Goal: Task Accomplishment & Management: Manage account settings

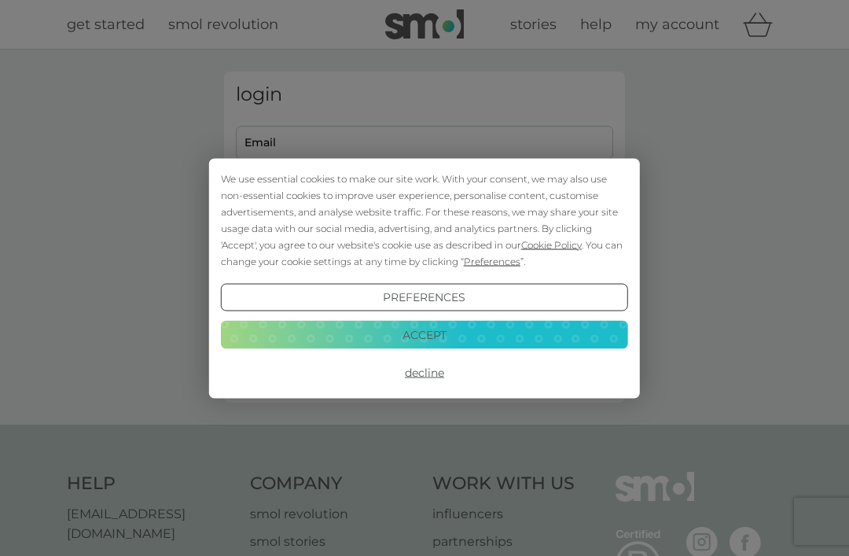
click at [398, 335] on button "Accept" at bounding box center [424, 335] width 407 height 28
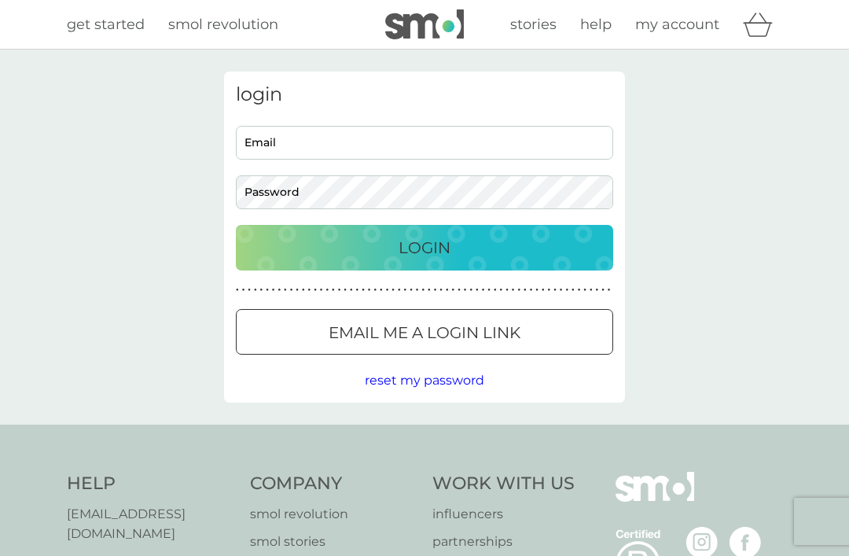
click at [261, 138] on input "Email" at bounding box center [424, 143] width 377 height 34
type input "[PERSON_NAME][EMAIL_ADDRESS][DOMAIN_NAME]"
click at [424, 247] on button "Login" at bounding box center [424, 248] width 377 height 46
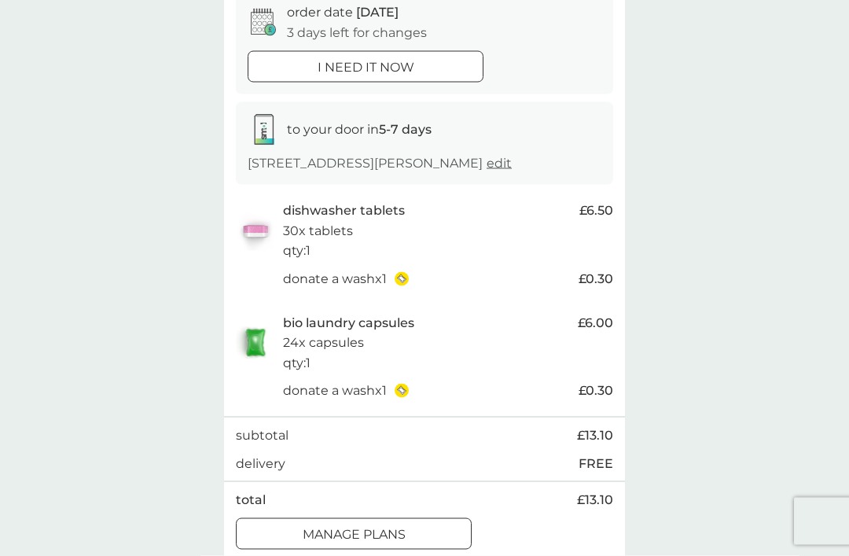
scroll to position [168, 0]
click at [340, 526] on div at bounding box center [334, 531] width 11 height 11
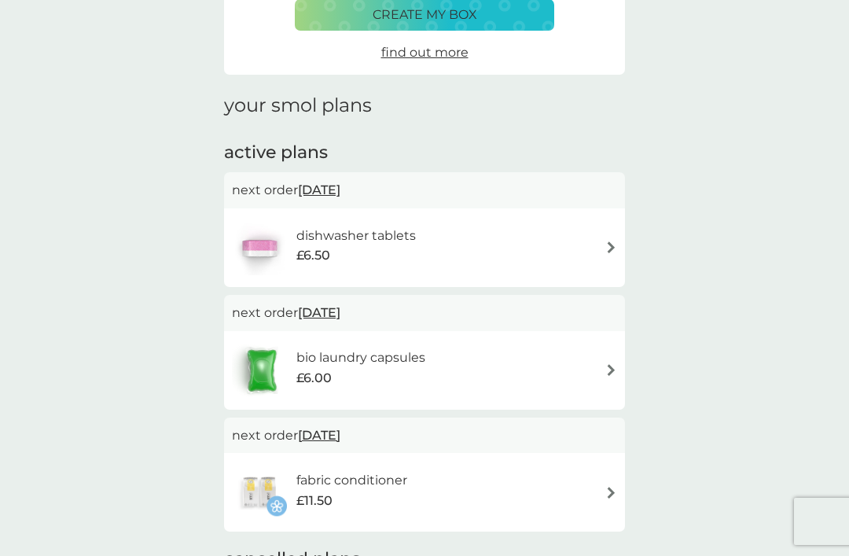
scroll to position [152, 0]
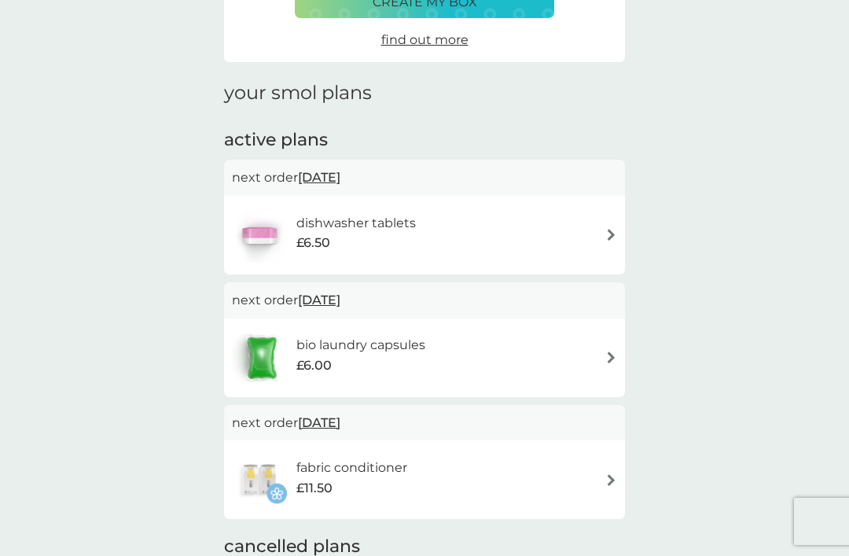
click at [359, 227] on h6 "dishwasher tablets" at bounding box center [355, 223] width 119 height 20
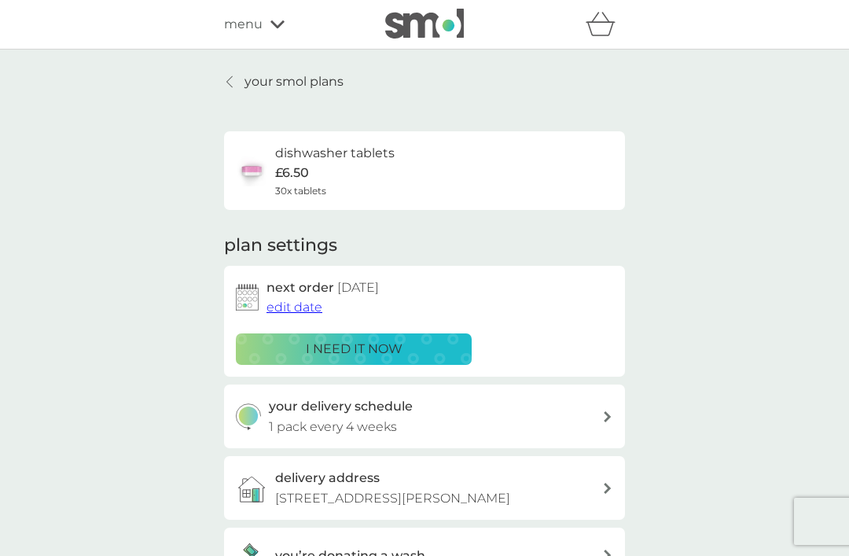
click at [299, 412] on h3 "your delivery schedule" at bounding box center [341, 406] width 144 height 20
select select "28"
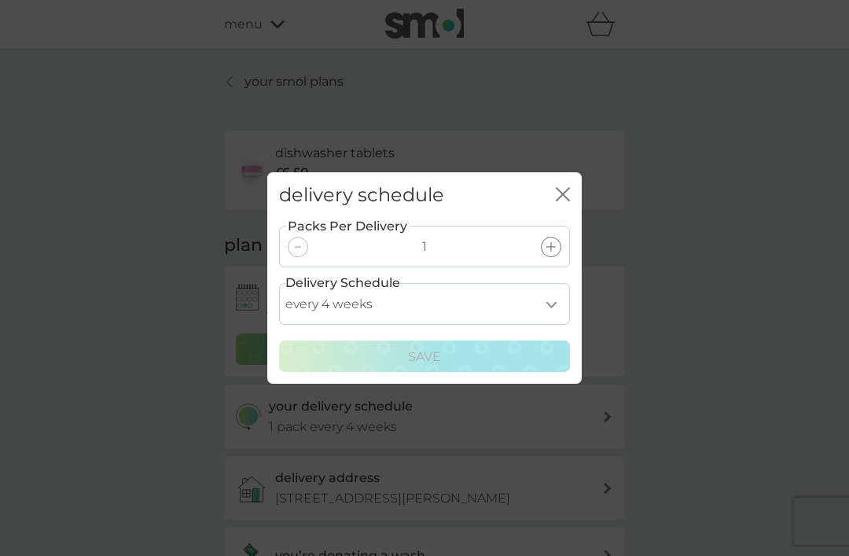
click at [565, 200] on icon "close" at bounding box center [566, 194] width 6 height 13
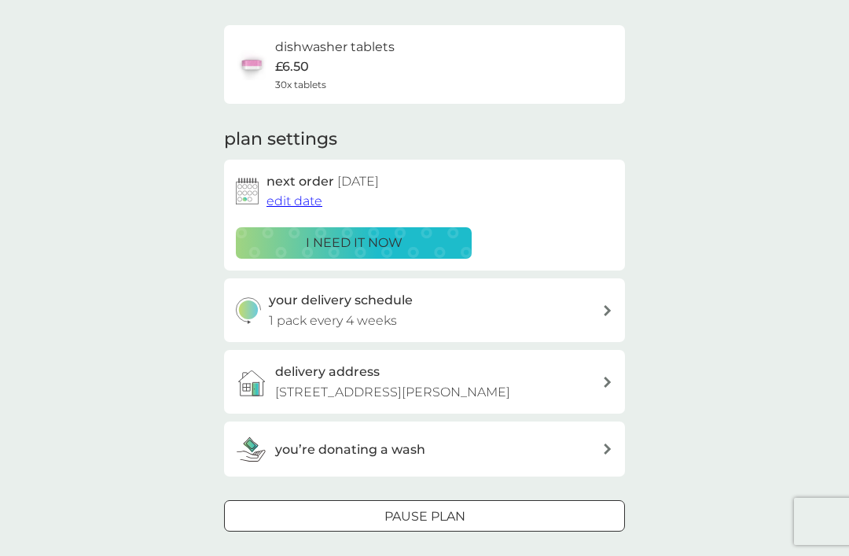
scroll to position [128, 0]
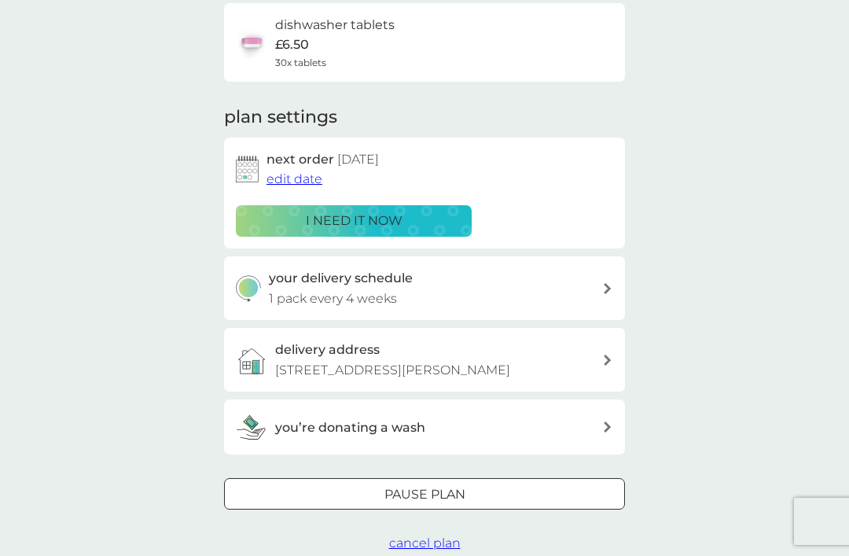
click at [298, 182] on span "edit date" at bounding box center [294, 178] width 56 height 15
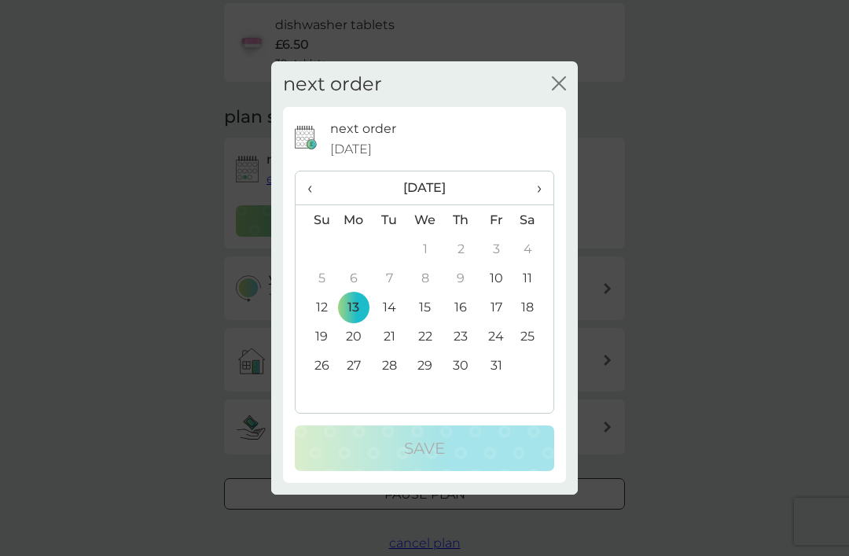
click at [538, 204] on span "›" at bounding box center [534, 187] width 16 height 33
click at [464, 322] on td "13" at bounding box center [460, 306] width 35 height 29
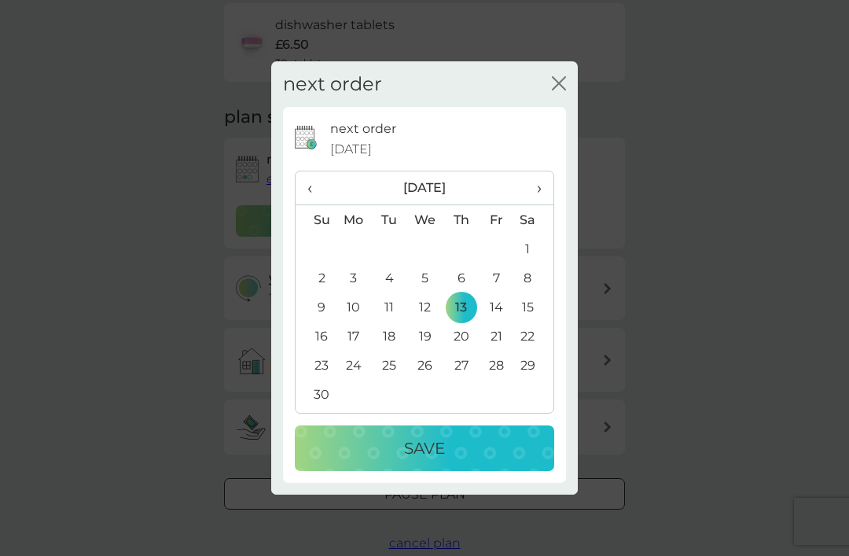
click at [443, 461] on p "Save" at bounding box center [424, 447] width 41 height 25
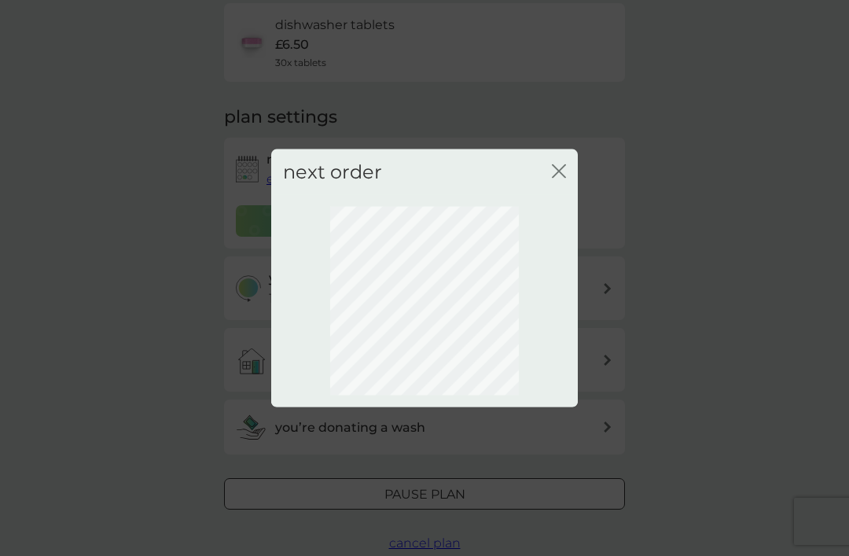
scroll to position [52, 0]
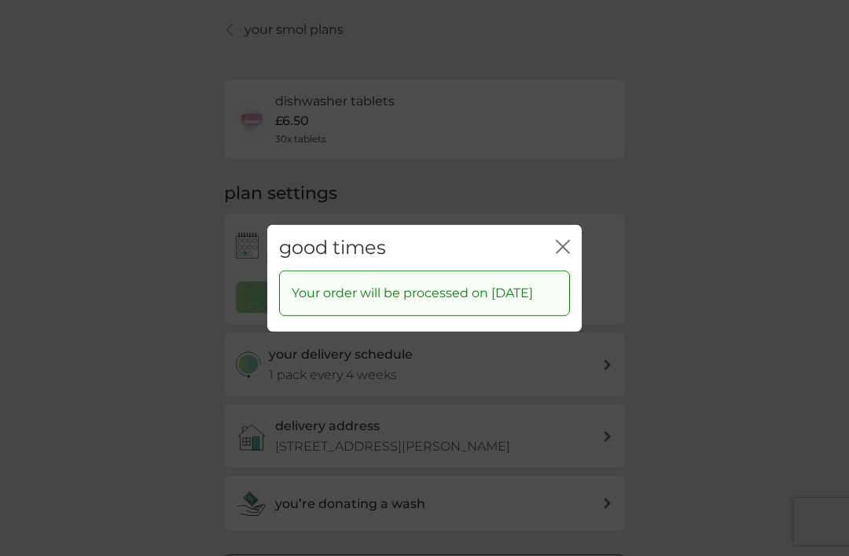
click at [148, 397] on div "good times close Your order will be processed on 13 Nov 2025" at bounding box center [424, 278] width 849 height 556
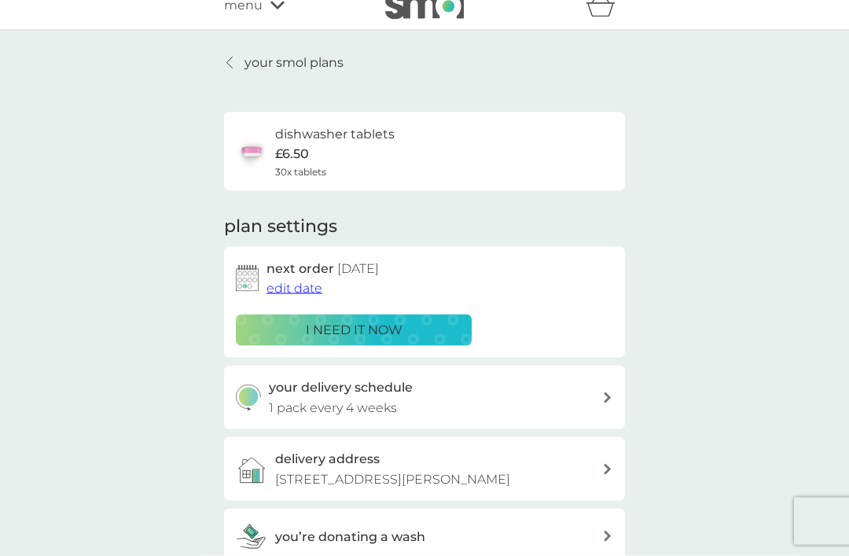
scroll to position [0, 0]
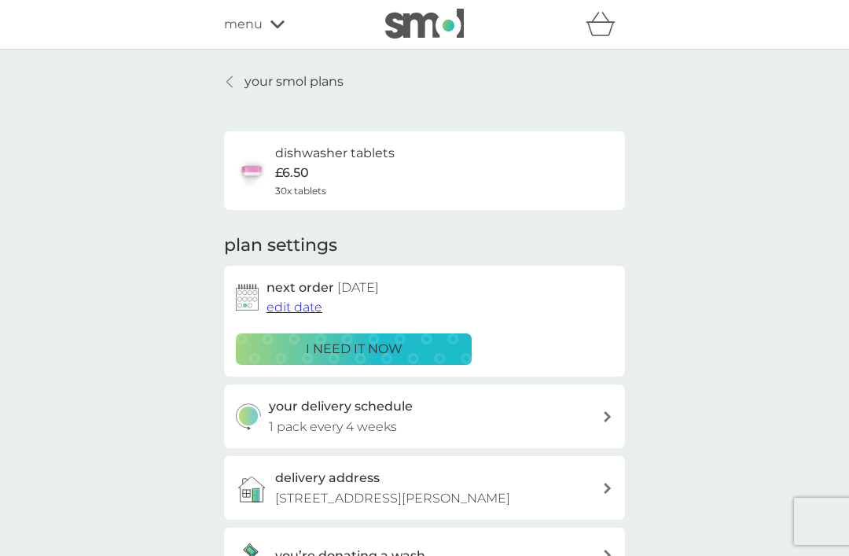
click at [255, 81] on p "your smol plans" at bounding box center [293, 82] width 99 height 20
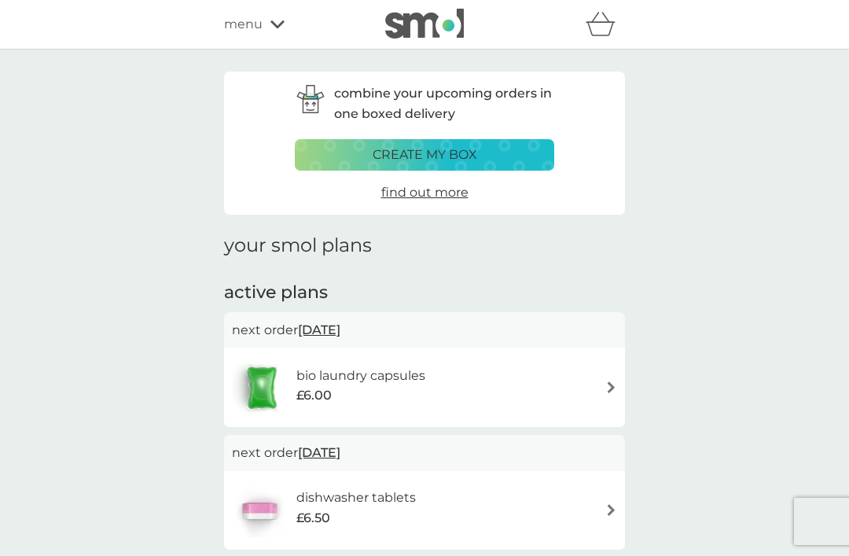
click at [255, 28] on span "menu" at bounding box center [243, 24] width 39 height 20
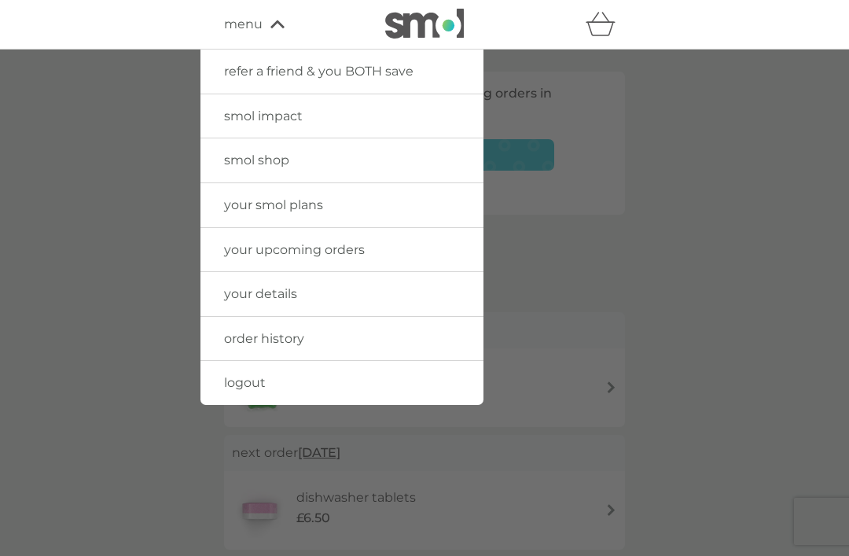
click at [249, 384] on span "logout" at bounding box center [245, 382] width 42 height 15
